Goal: Task Accomplishment & Management: Manage account settings

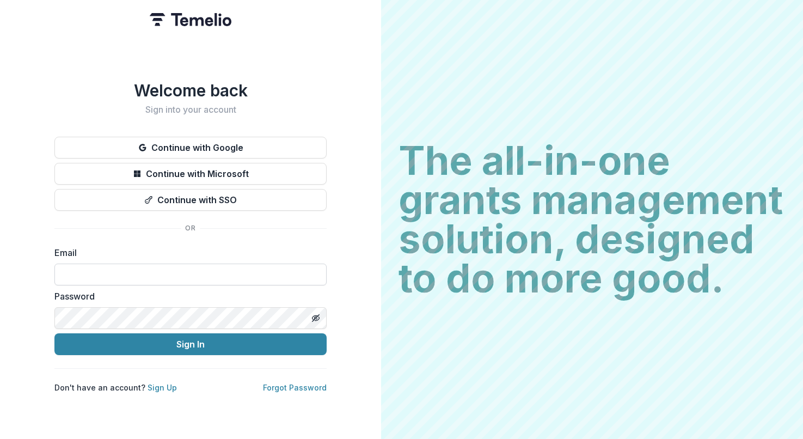
click at [143, 266] on input at bounding box center [190, 275] width 272 height 22
click at [0, 438] on com-1password-button at bounding box center [0, 439] width 0 height 0
type input "**********"
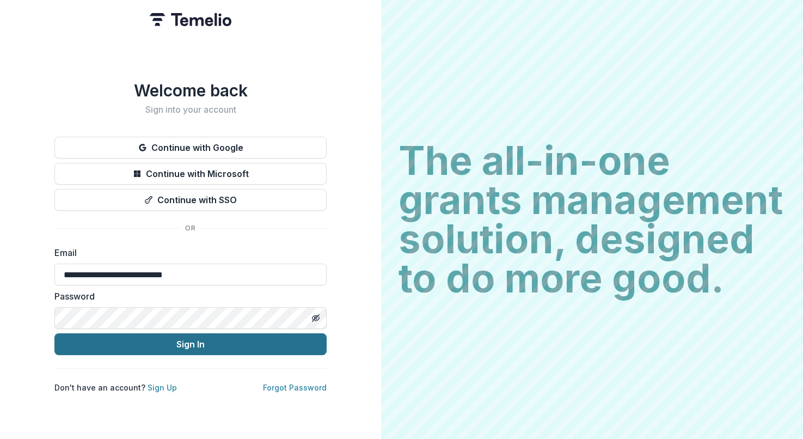
click at [178, 340] on button "Sign In" at bounding box center [190, 344] width 272 height 22
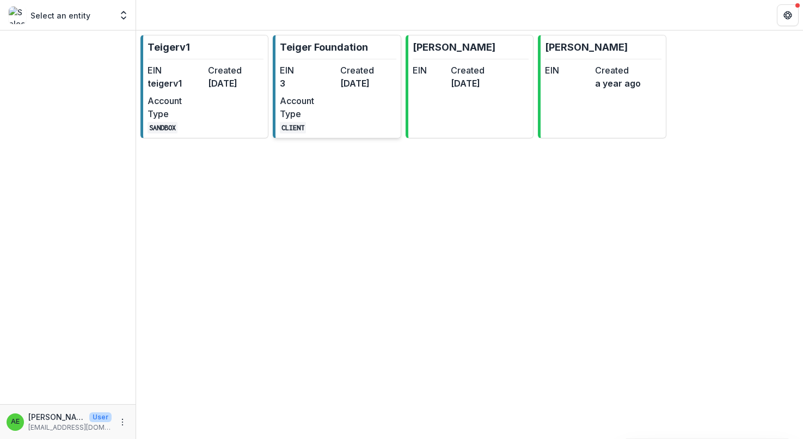
click at [333, 65] on dt "EIN" at bounding box center [308, 70] width 56 height 13
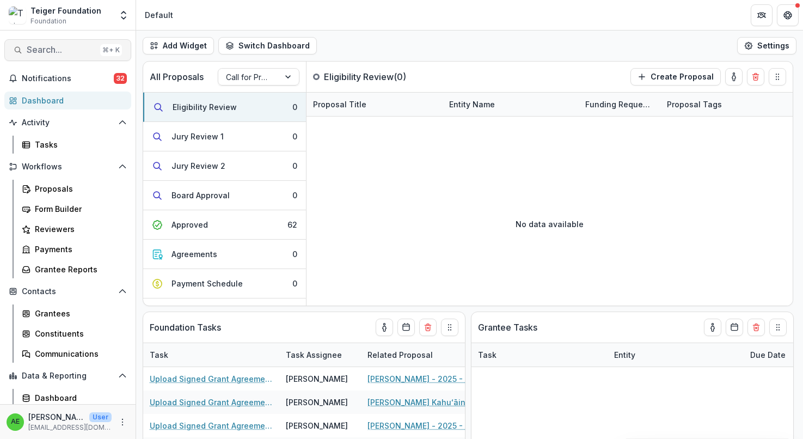
click at [73, 51] on span "Search..." at bounding box center [61, 50] width 69 height 10
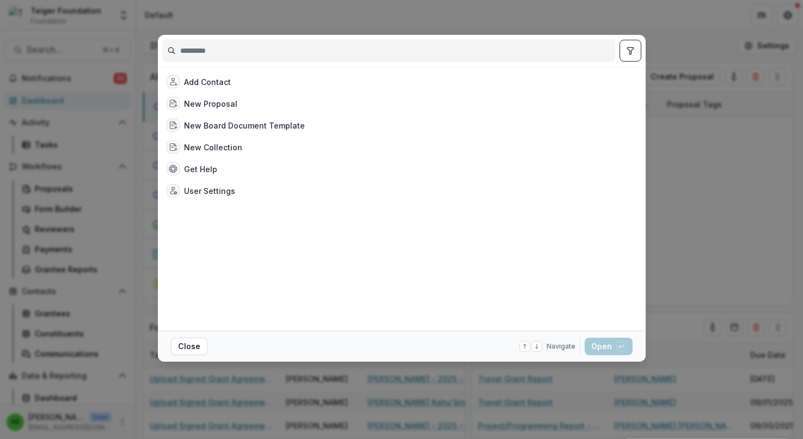
click at [73, 51] on div "Add Contact New Proposal New Board Document Template New Collection Get Help Us…" at bounding box center [401, 219] width 803 height 439
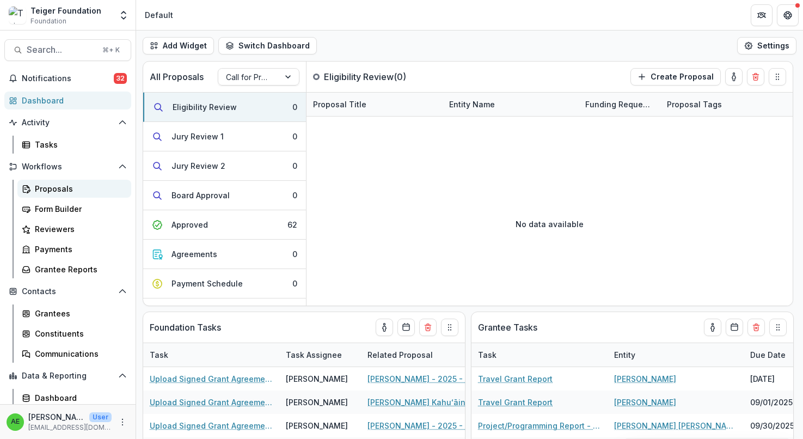
click at [67, 186] on div "Proposals" at bounding box center [79, 188] width 88 height 11
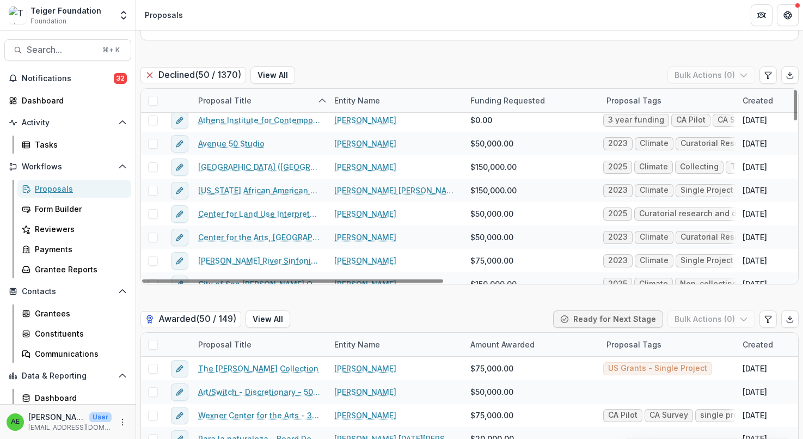
scroll to position [8, 0]
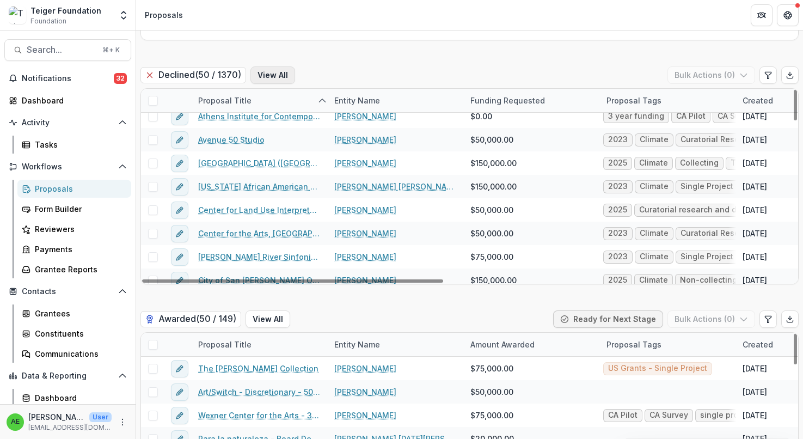
click at [272, 76] on button "View All" at bounding box center [273, 74] width 45 height 17
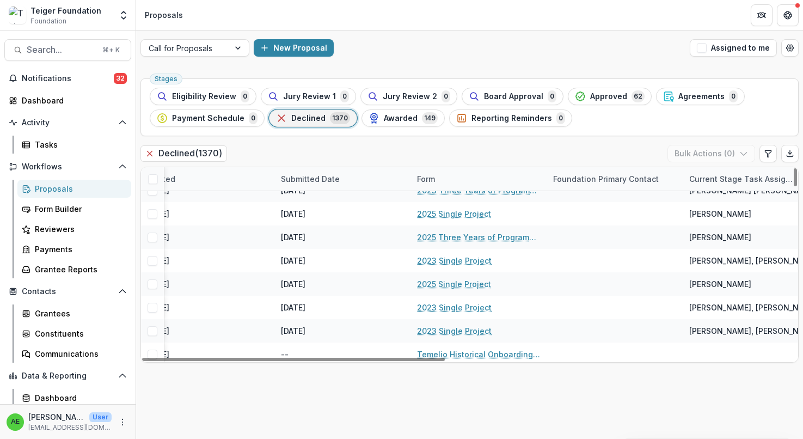
scroll to position [2659, 754]
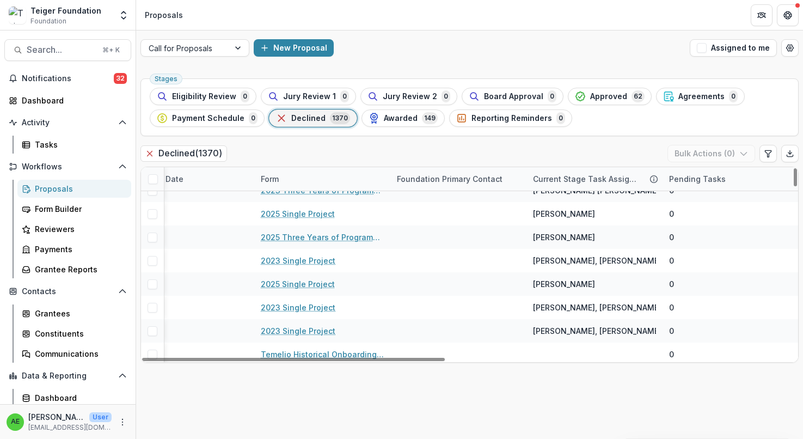
click at [559, 176] on div "Current Stage Task Assignees" at bounding box center [586, 178] width 119 height 11
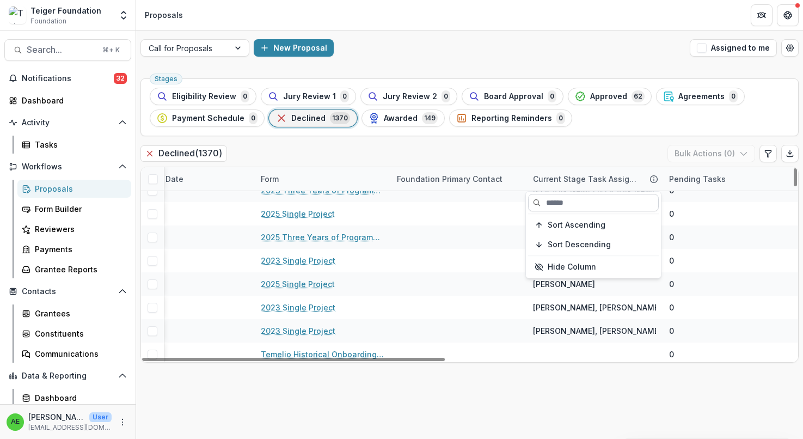
click at [562, 204] on input at bounding box center [593, 202] width 131 height 17
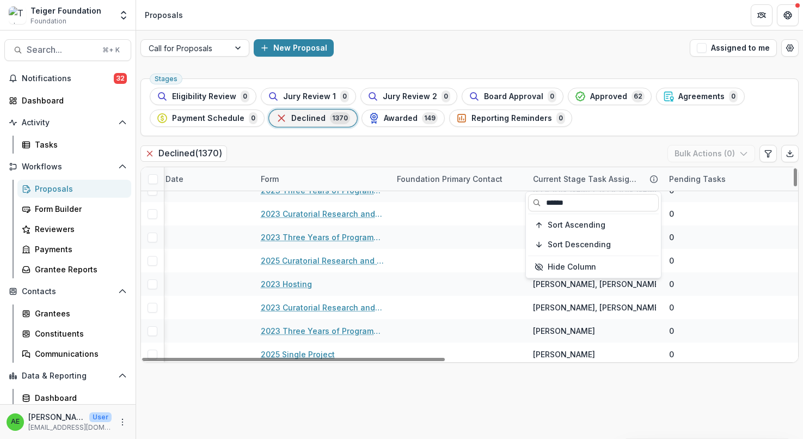
type input "******"
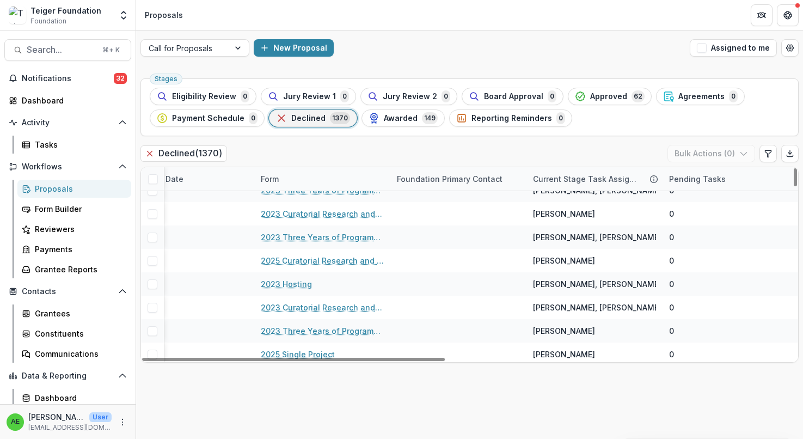
click at [529, 147] on div "Declined ( 1370 ) Bulk Actions ( 0 )" at bounding box center [470, 156] width 658 height 22
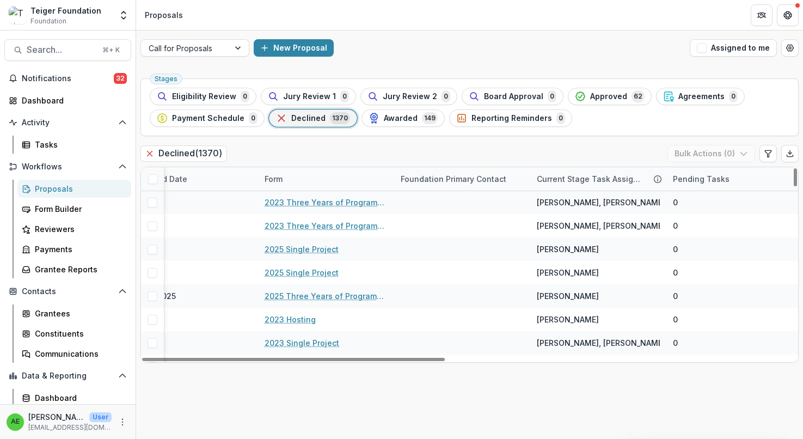
scroll to position [1789, 750]
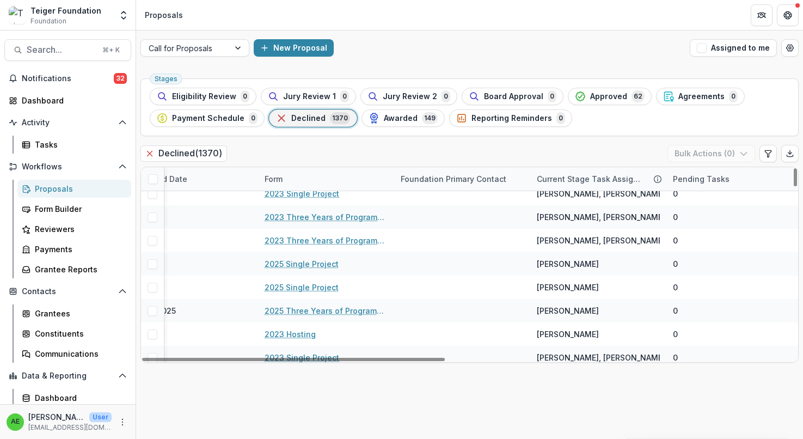
click at [316, 179] on div "Form" at bounding box center [326, 178] width 136 height 23
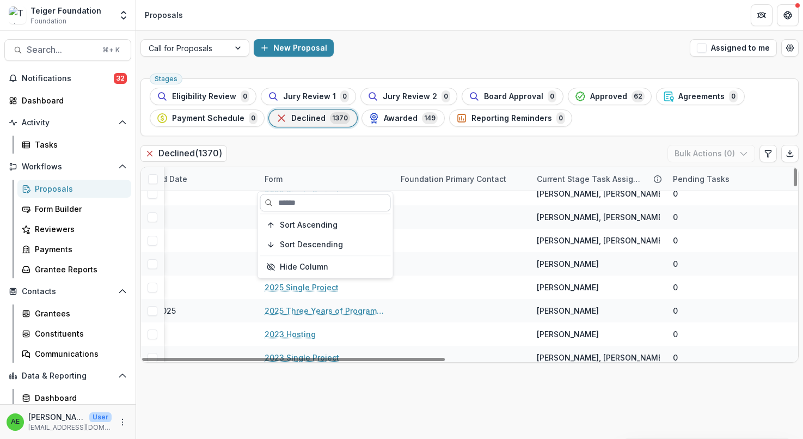
click at [314, 200] on input at bounding box center [325, 202] width 131 height 17
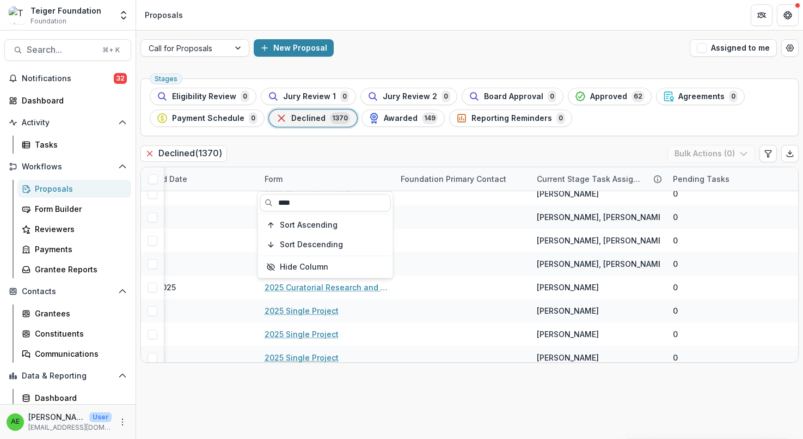
type input "****"
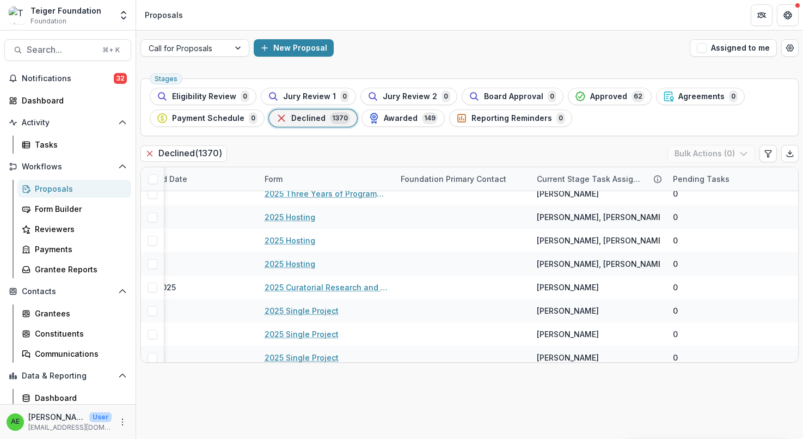
click at [317, 154] on div "Declined ( 1370 ) Bulk Actions ( 0 )" at bounding box center [470, 156] width 658 height 22
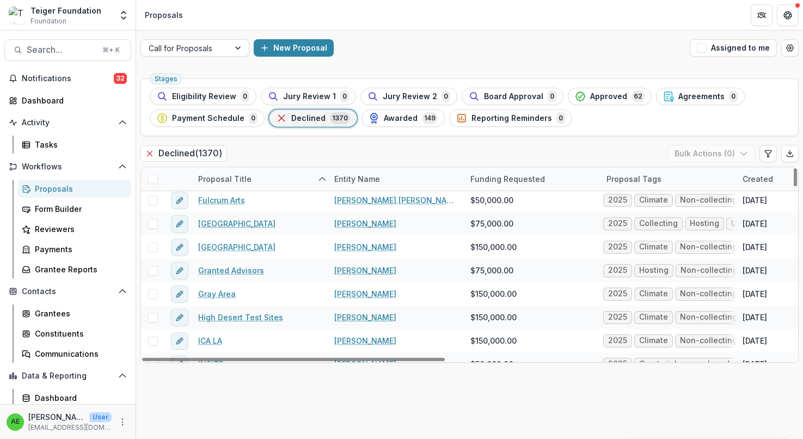
scroll to position [1219, 0]
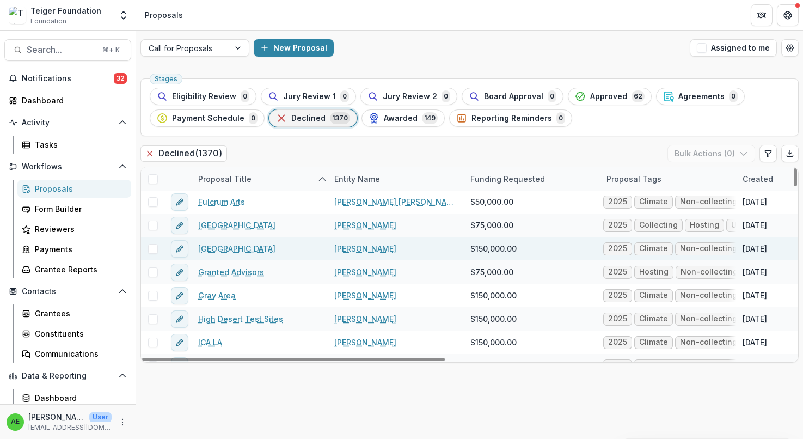
click at [273, 249] on link "[GEOGRAPHIC_DATA]" at bounding box center [236, 248] width 77 height 11
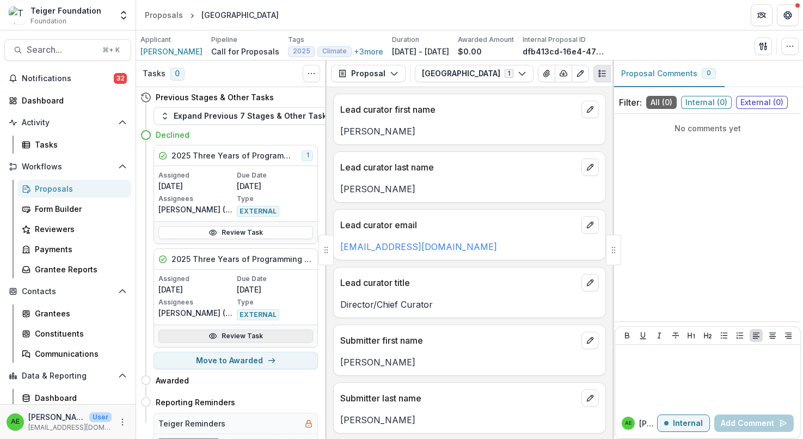
click at [256, 337] on link "Review Task" at bounding box center [235, 335] width 155 height 13
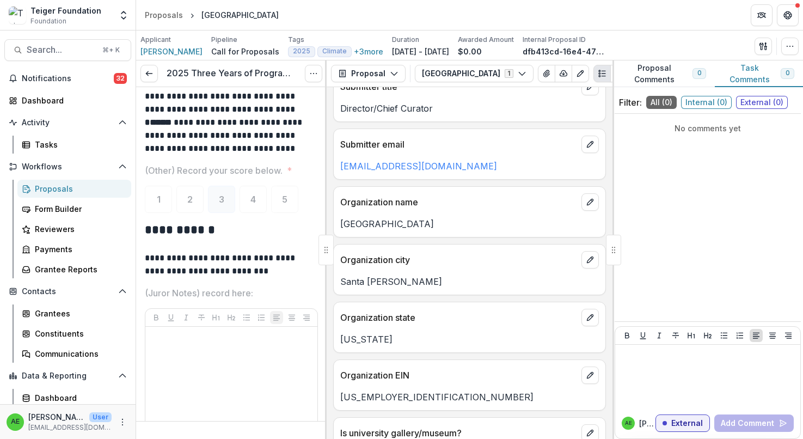
scroll to position [372, 0]
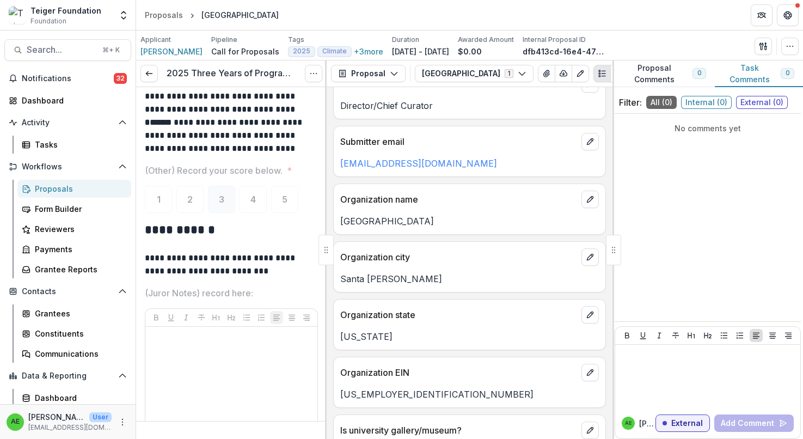
click at [390, 273] on p "Santa [PERSON_NAME]" at bounding box center [469, 278] width 259 height 13
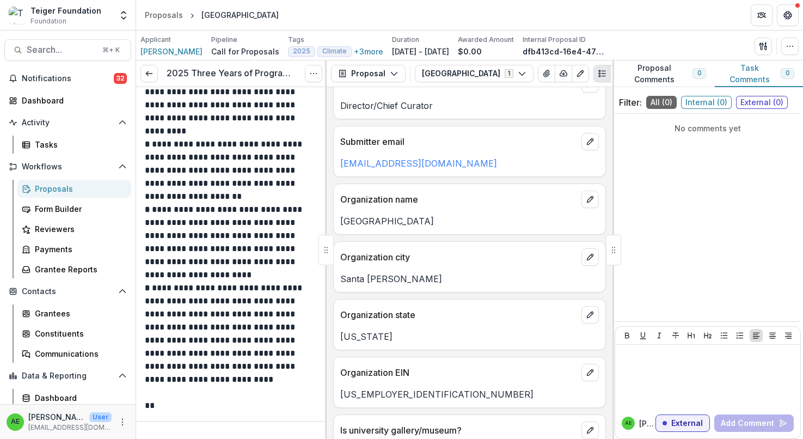
scroll to position [0, 0]
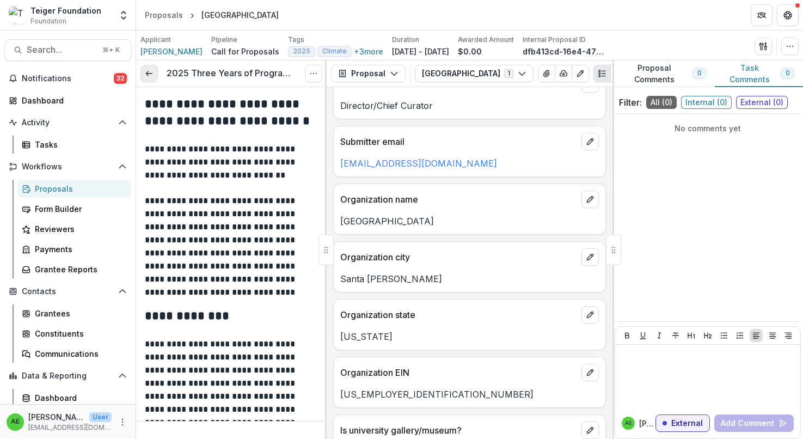
click at [149, 76] on icon at bounding box center [149, 73] width 9 height 9
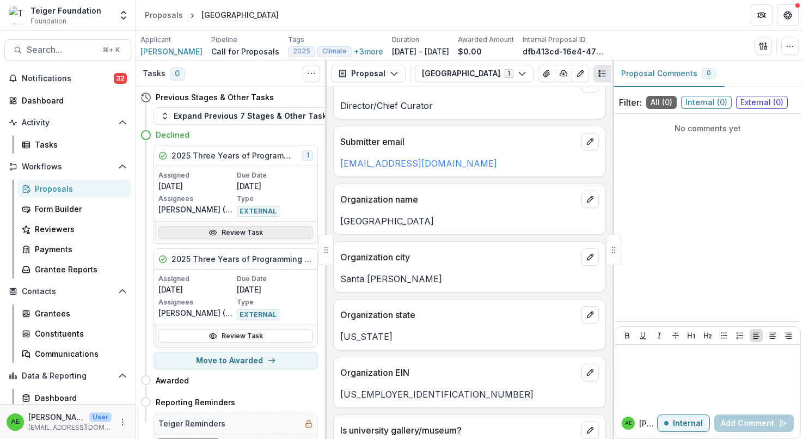
click at [217, 231] on link "Review Task" at bounding box center [235, 232] width 155 height 13
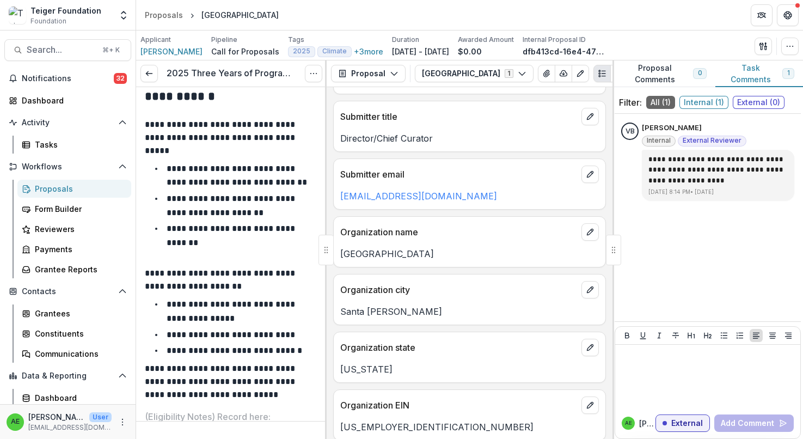
scroll to position [4472, 0]
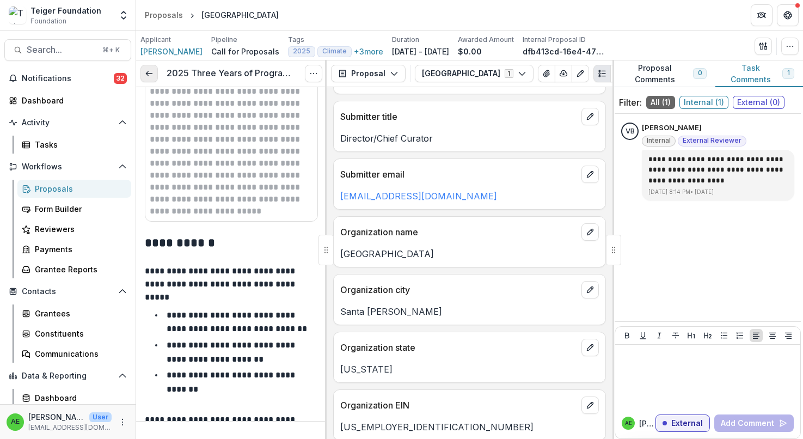
click at [153, 77] on link at bounding box center [149, 73] width 17 height 17
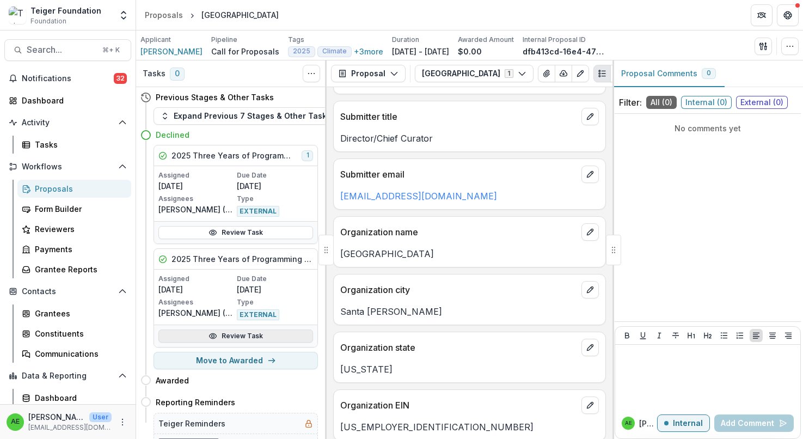
click at [190, 331] on link "Review Task" at bounding box center [235, 335] width 155 height 13
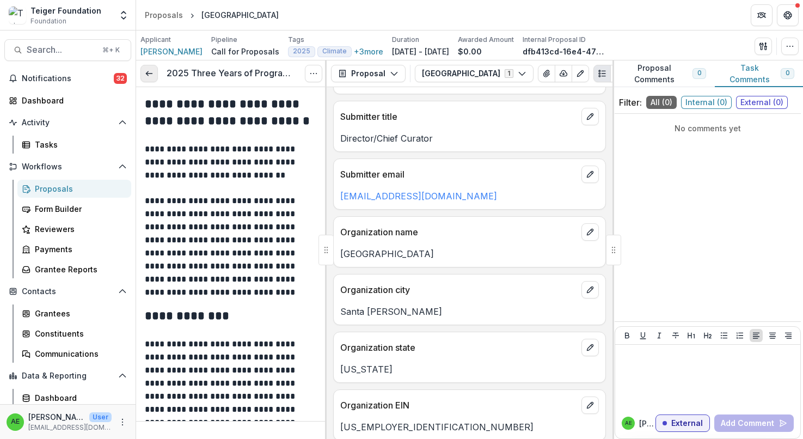
click at [151, 71] on icon at bounding box center [149, 73] width 9 height 9
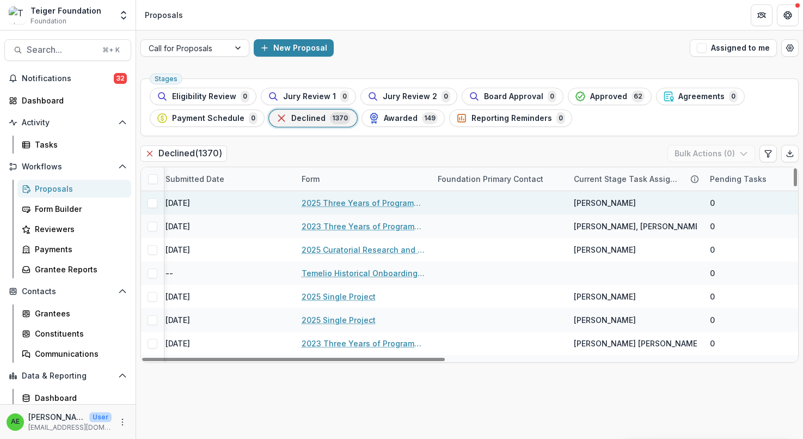
scroll to position [0, 754]
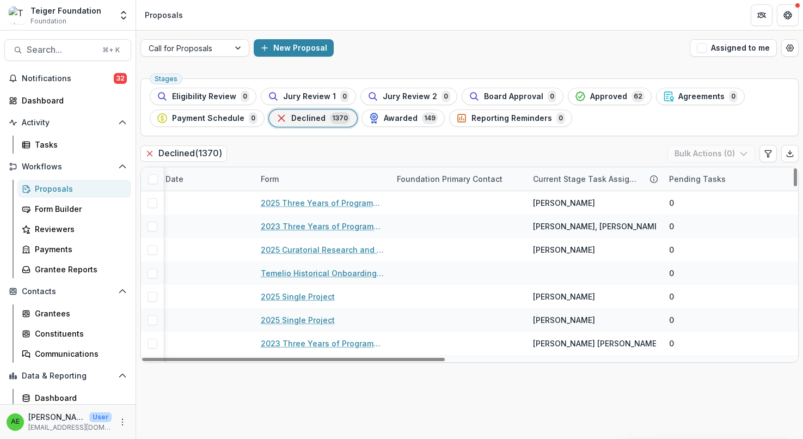
click at [572, 174] on div "Current Stage Task Assignees" at bounding box center [586, 178] width 119 height 11
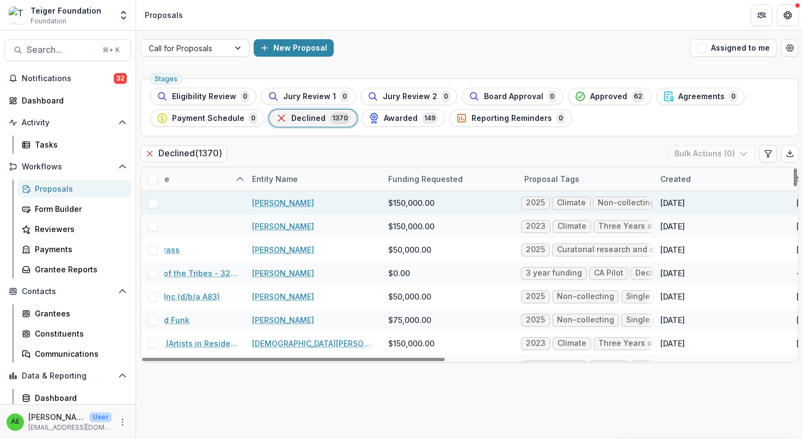
scroll to position [0, 0]
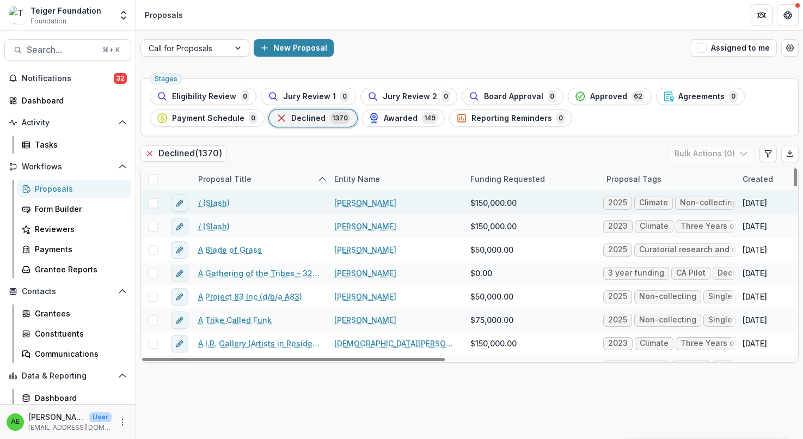
click at [215, 199] on link "/ (Slash)" at bounding box center [214, 202] width 32 height 11
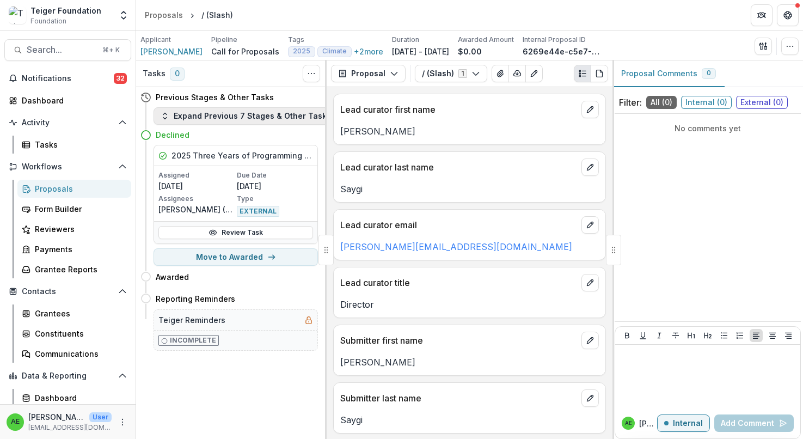
click at [244, 116] on button "Expand Previous 7 Stages & Other Tasks" at bounding box center [246, 115] width 185 height 17
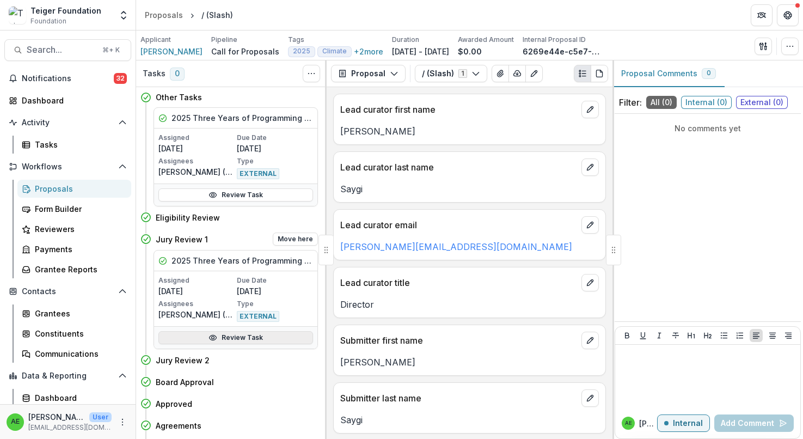
click at [220, 333] on link "Review Task" at bounding box center [235, 337] width 155 height 13
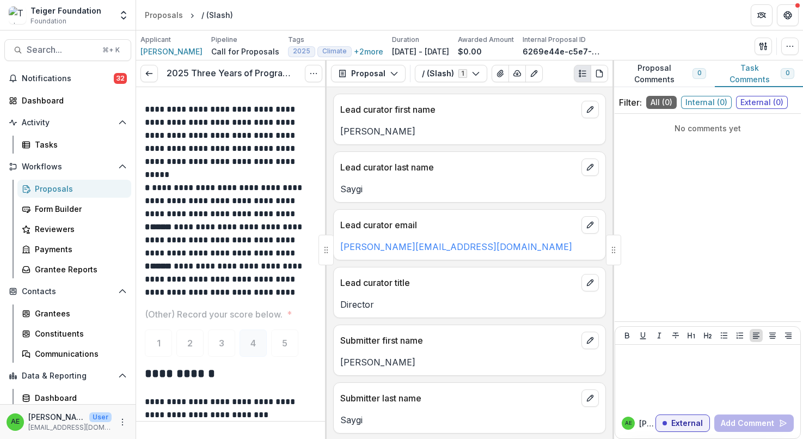
scroll to position [3935, 0]
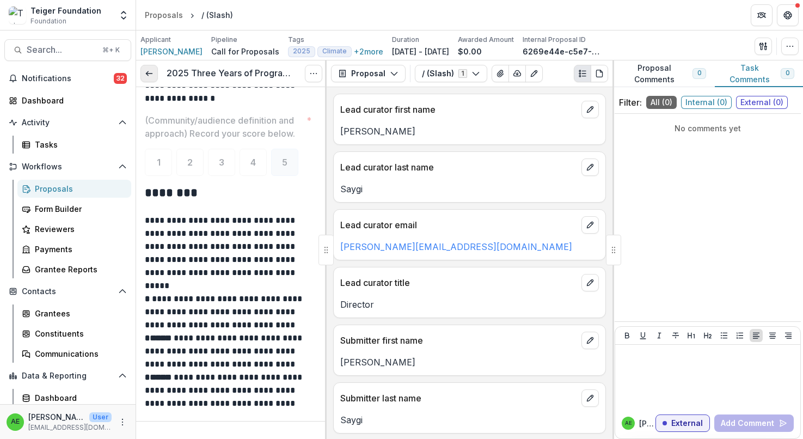
click at [154, 72] on link at bounding box center [149, 73] width 17 height 17
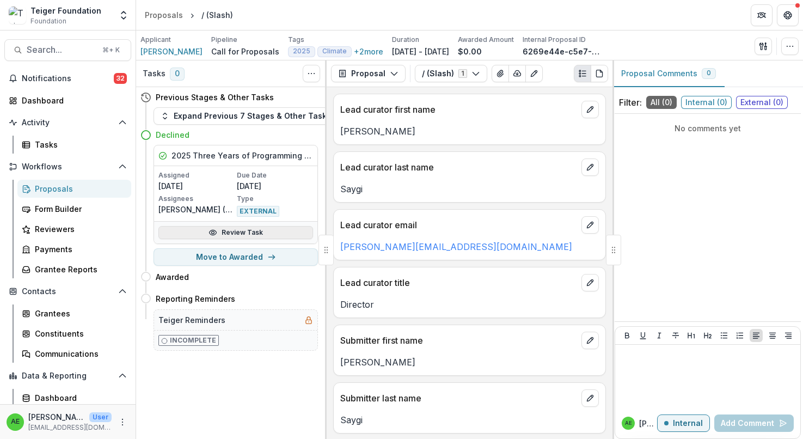
click at [196, 234] on link "Review Task" at bounding box center [235, 232] width 155 height 13
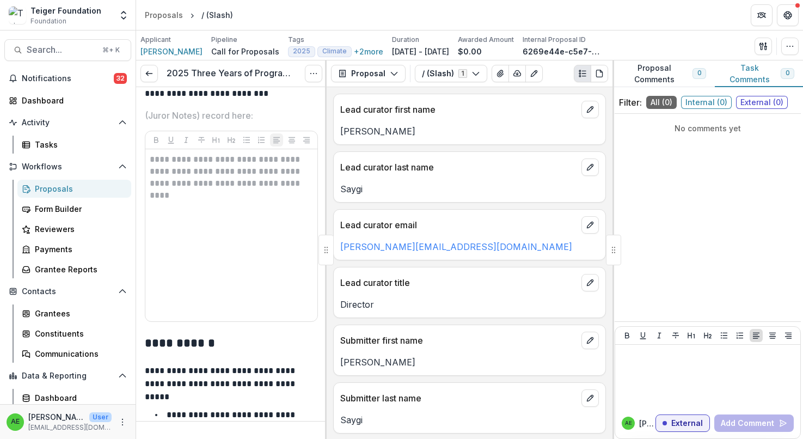
scroll to position [4293, 0]
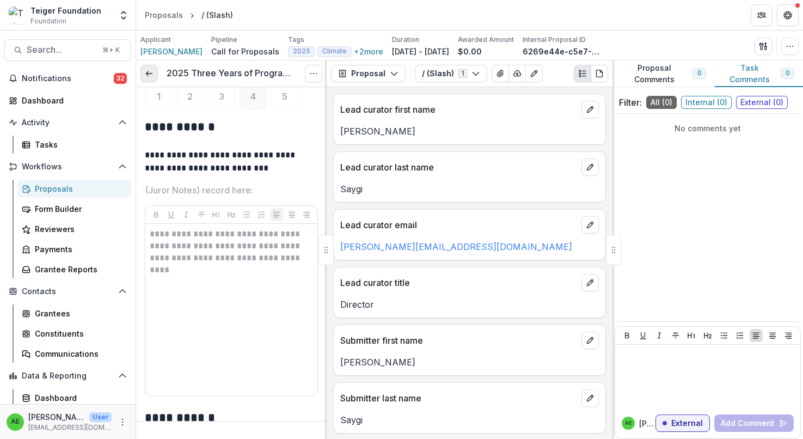
click at [151, 74] on line at bounding box center [149, 74] width 6 height 0
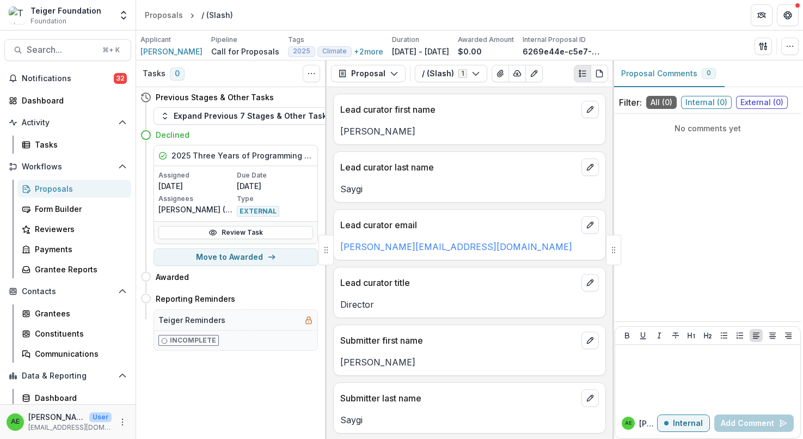
click at [80, 189] on div "Proposals" at bounding box center [79, 188] width 88 height 11
